Goal: Task Accomplishment & Management: Manage account settings

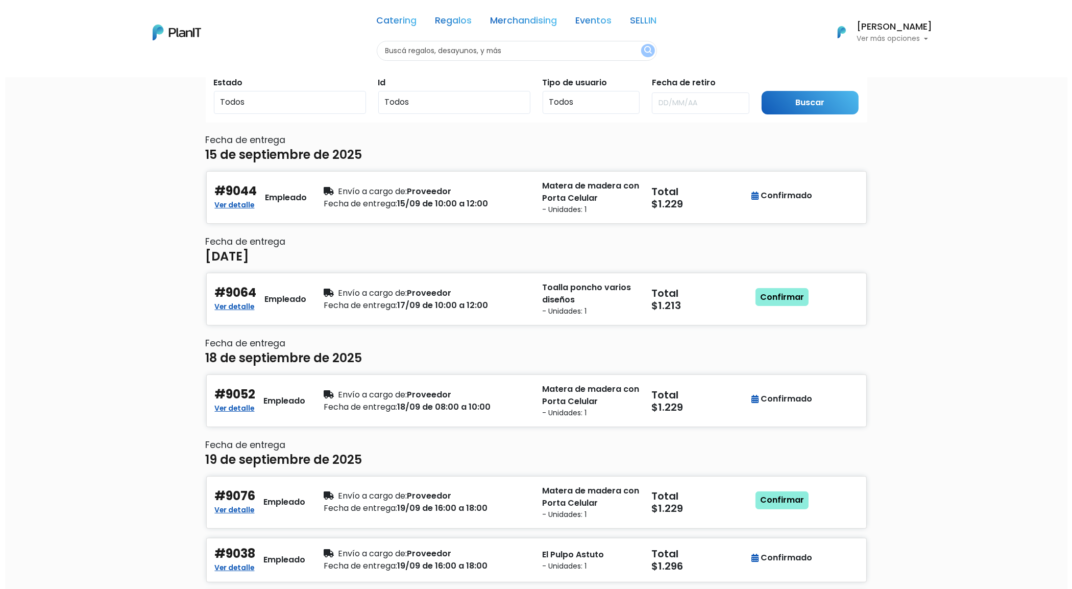
scroll to position [128, 0]
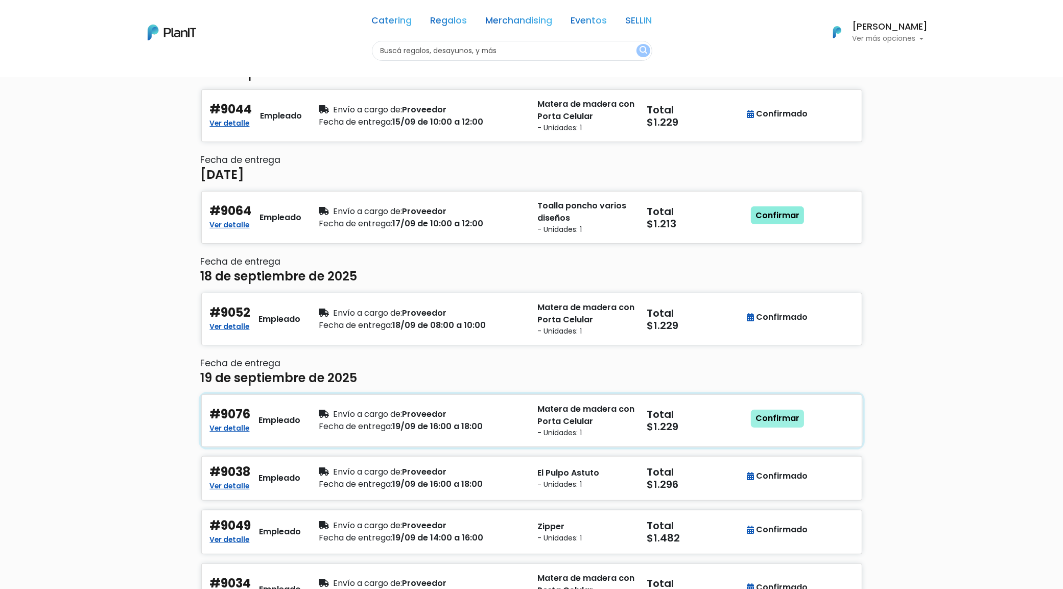
click at [761, 420] on link "Confirmar" at bounding box center [777, 419] width 53 height 18
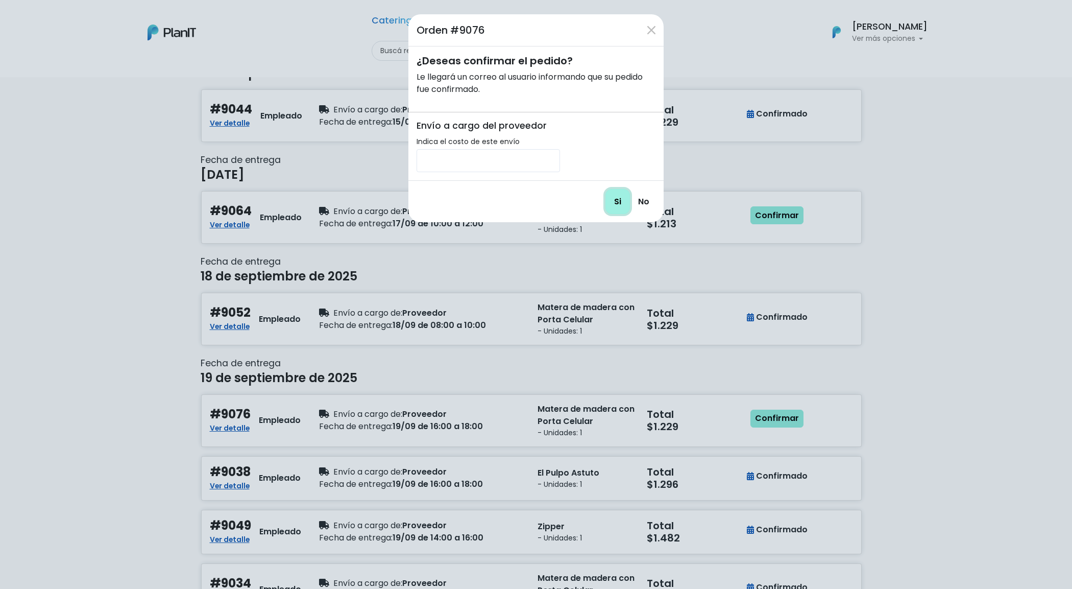
click at [622, 205] on input "Si" at bounding box center [618, 201] width 25 height 25
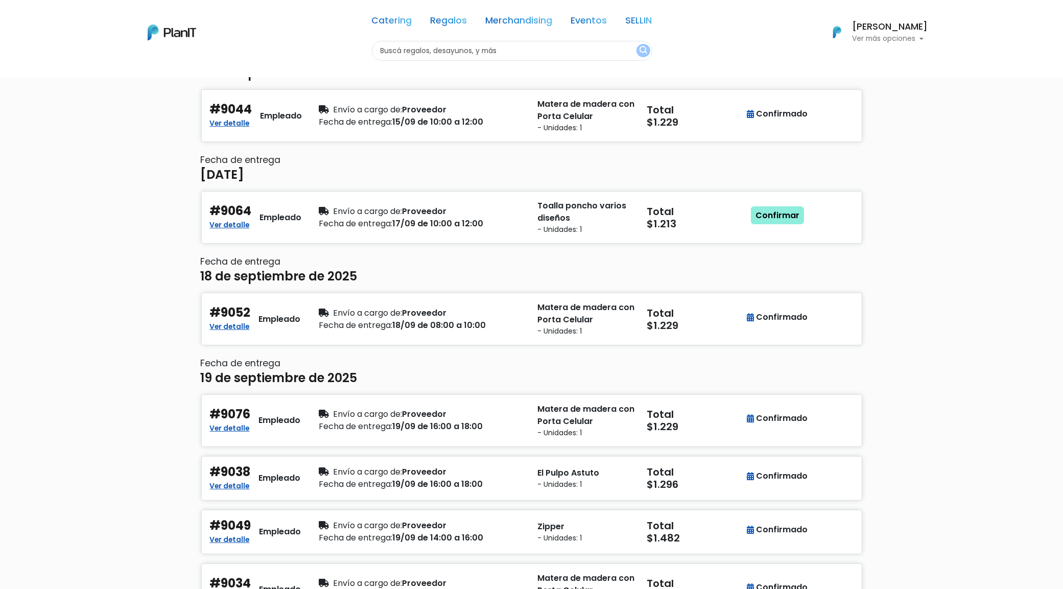
scroll to position [191, 0]
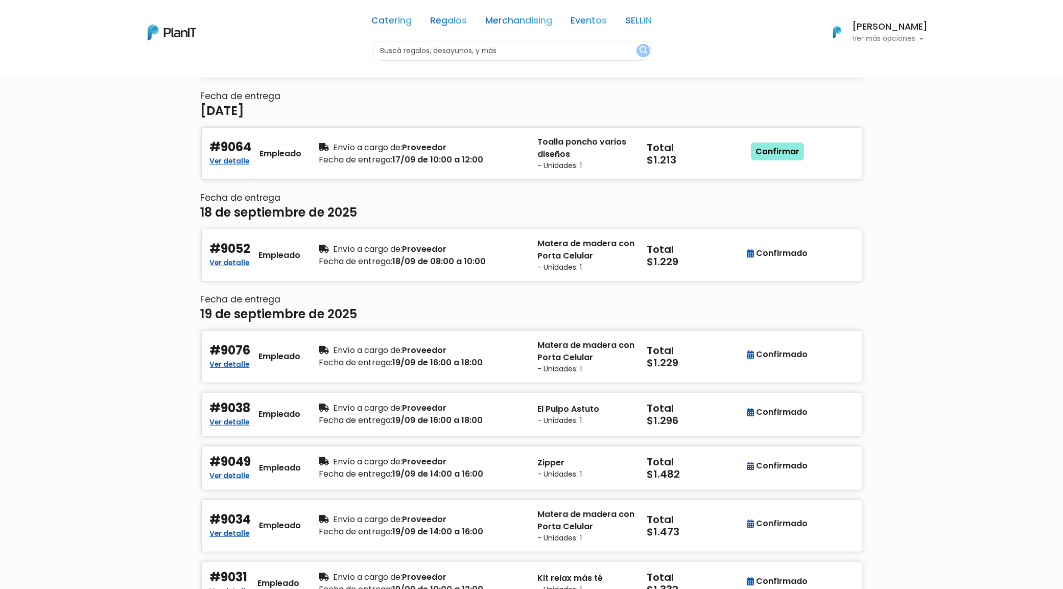
click at [1025, 261] on div "Pedidos en curso Estado Todos Pendiente Confirmado Pago Id Todos 9044 9064 9052…" at bounding box center [531, 296] width 1063 height 823
click at [287, 146] on div "#9064 Ver detalle Empleado" at bounding box center [258, 153] width 97 height 27
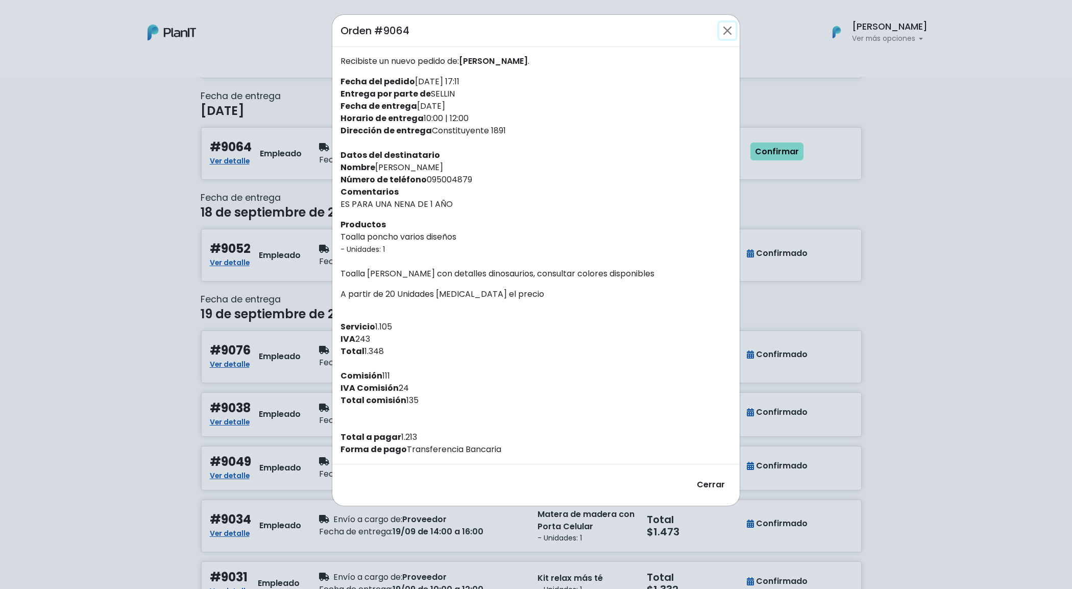
click at [728, 34] on button "Close" at bounding box center [728, 30] width 16 height 16
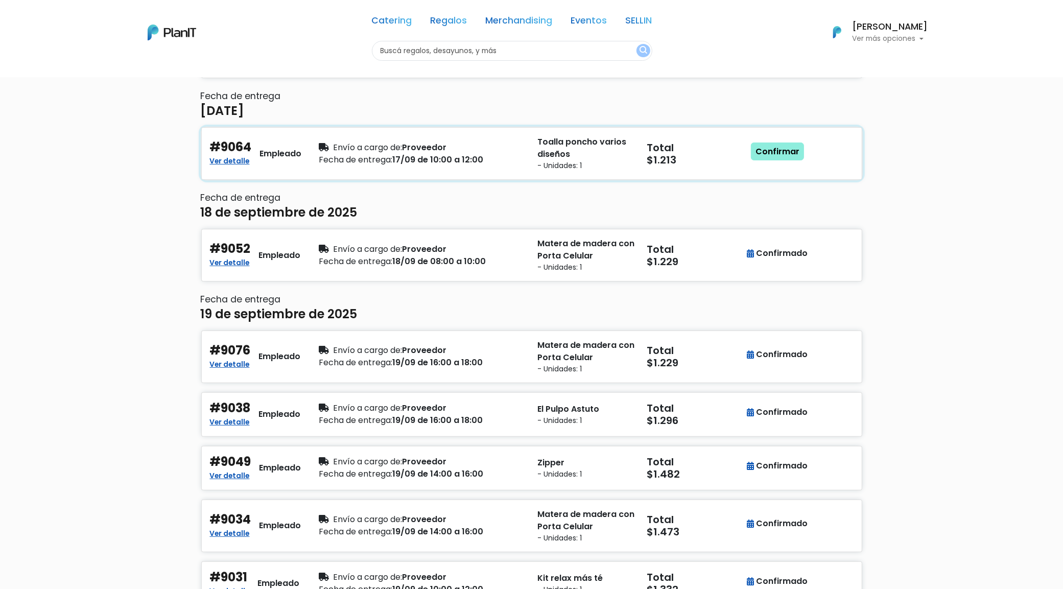
click at [381, 152] on span "Envío a cargo de:" at bounding box center [367, 147] width 69 height 12
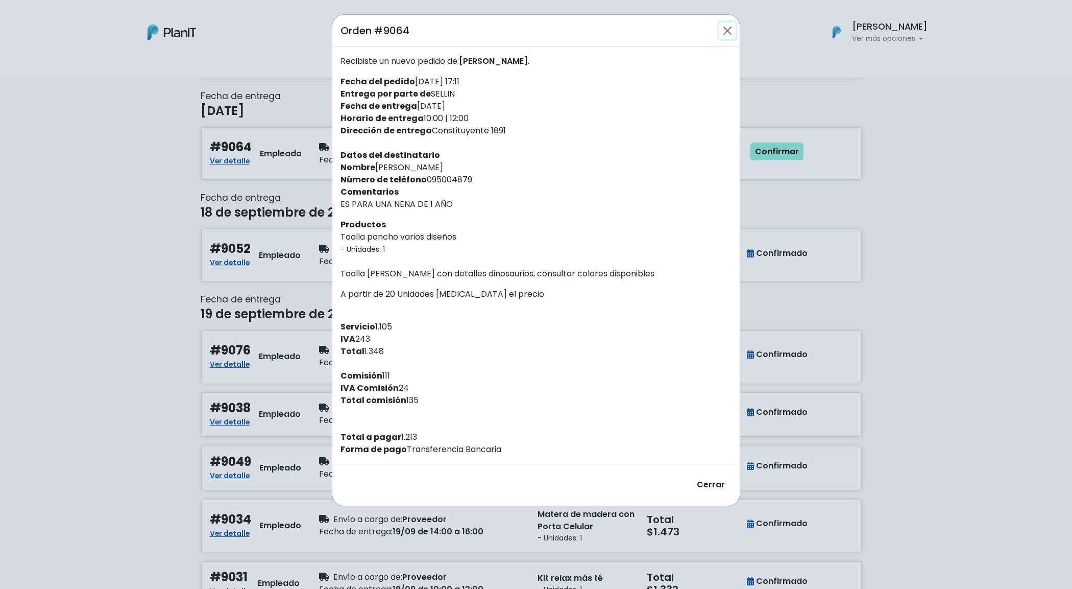
click at [726, 25] on button "Close" at bounding box center [728, 30] width 16 height 16
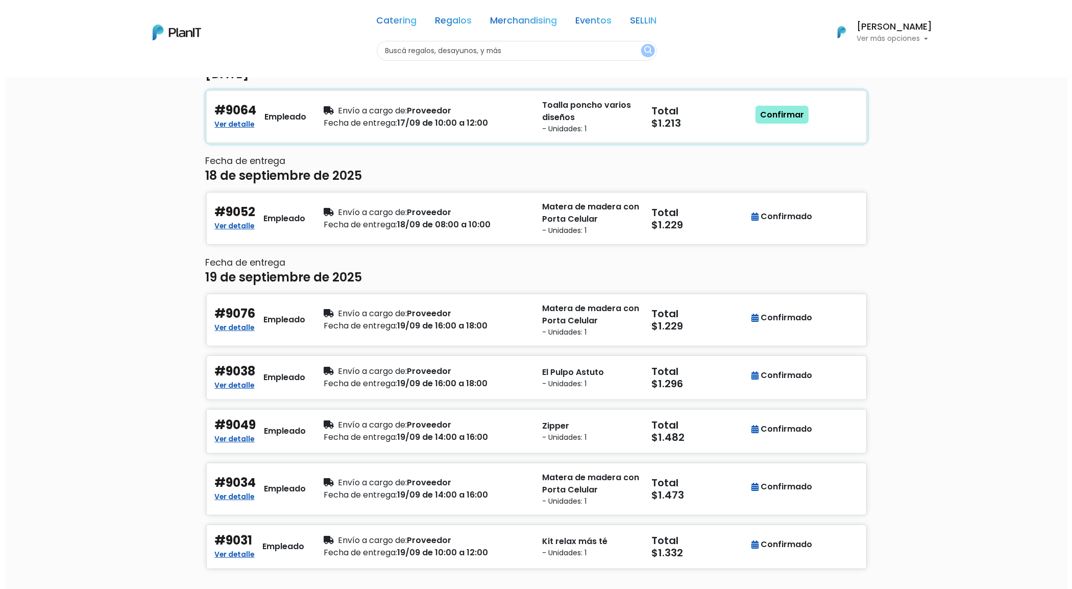
scroll to position [187, 0]
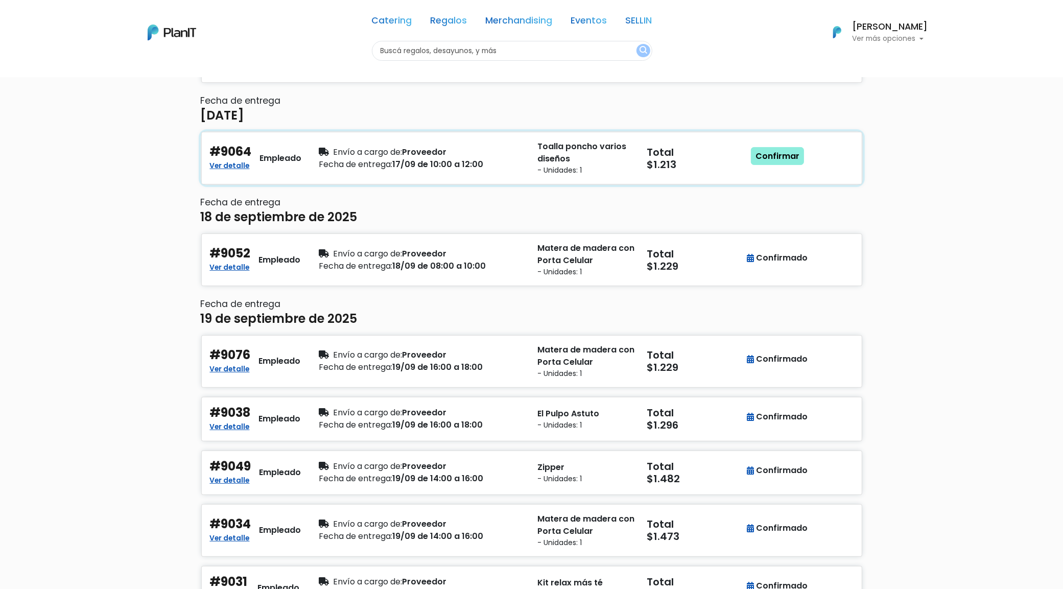
click at [578, 170] on small "- Unidades: 1" at bounding box center [586, 170] width 97 height 11
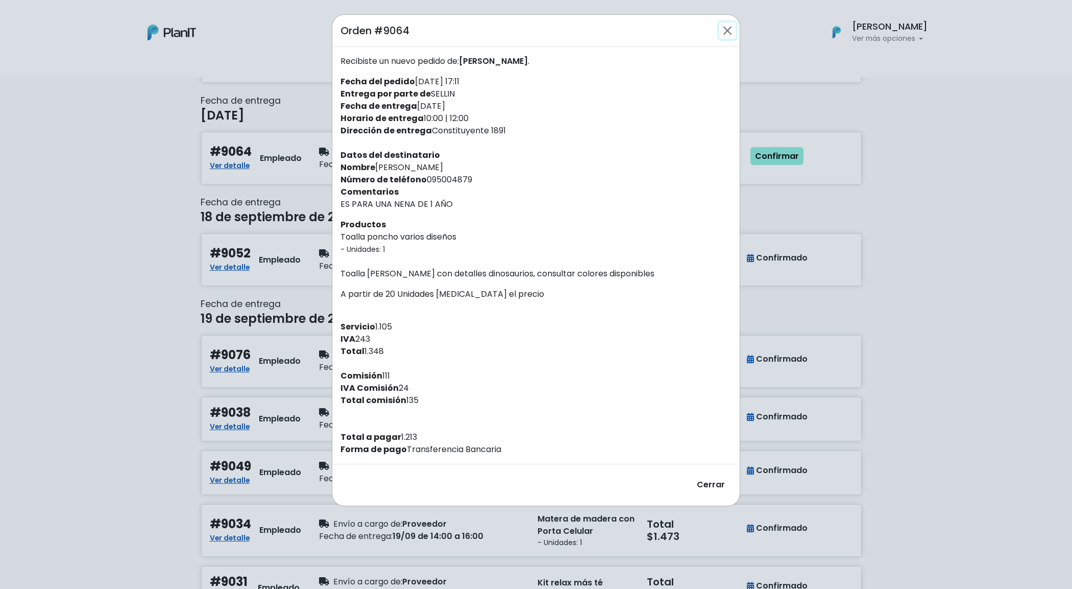
click at [733, 34] on button "Close" at bounding box center [728, 30] width 16 height 16
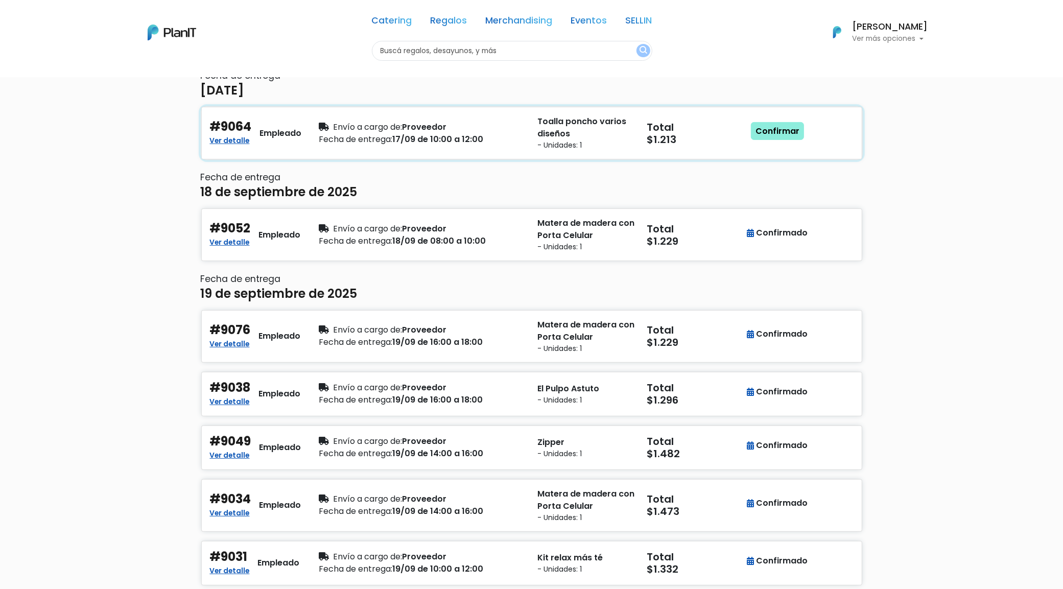
scroll to position [191, 0]
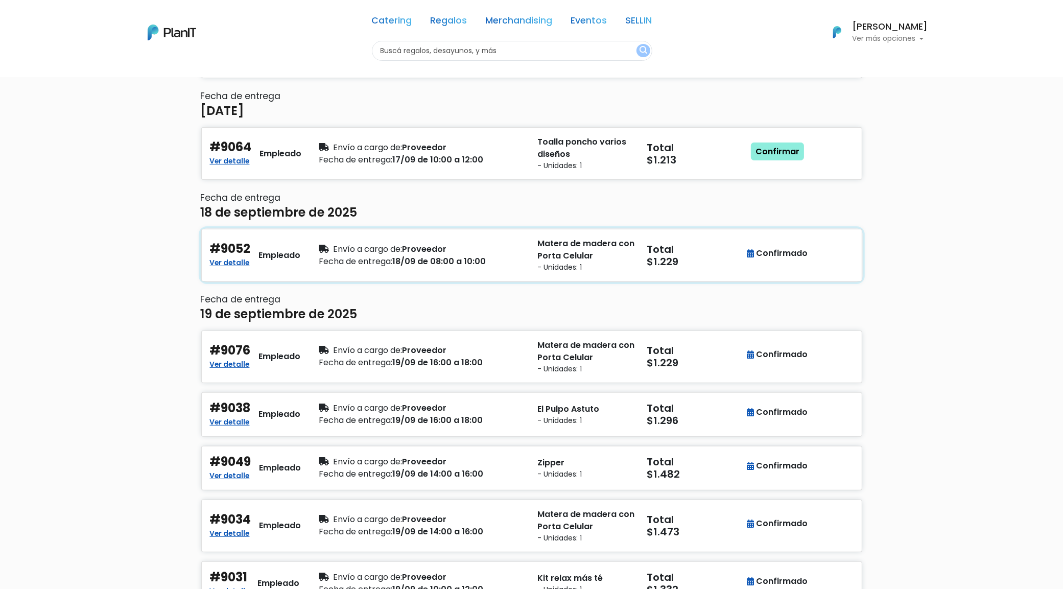
click at [557, 259] on p "Matera de madera con Porta Celular" at bounding box center [586, 249] width 97 height 25
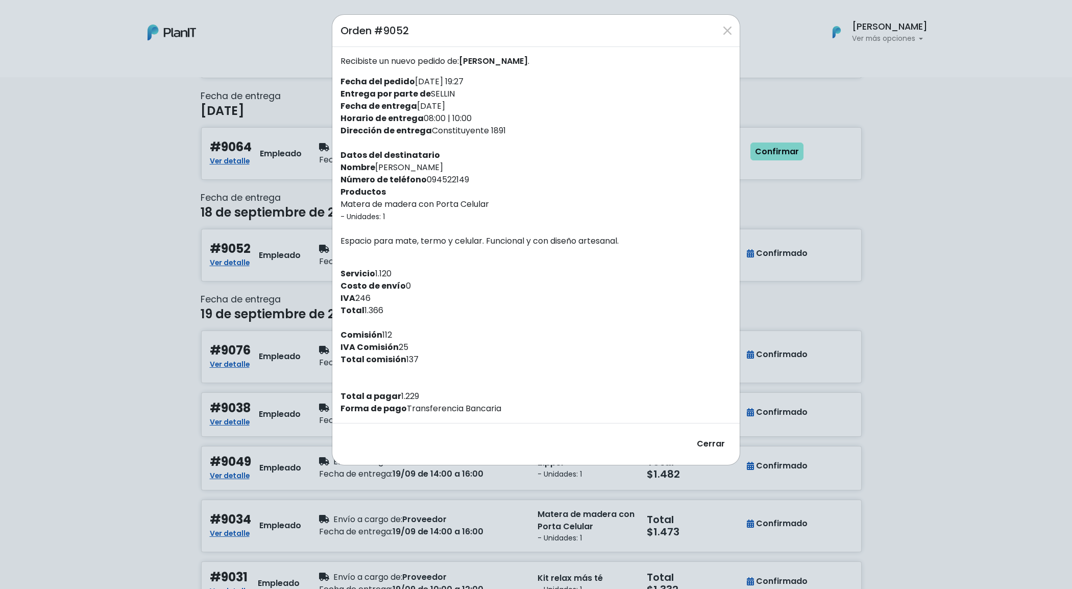
click at [717, 25] on div "Orden #9052" at bounding box center [535, 31] width 407 height 32
click at [729, 27] on button "Close" at bounding box center [728, 30] width 16 height 16
